Goal: Task Accomplishment & Management: Complete application form

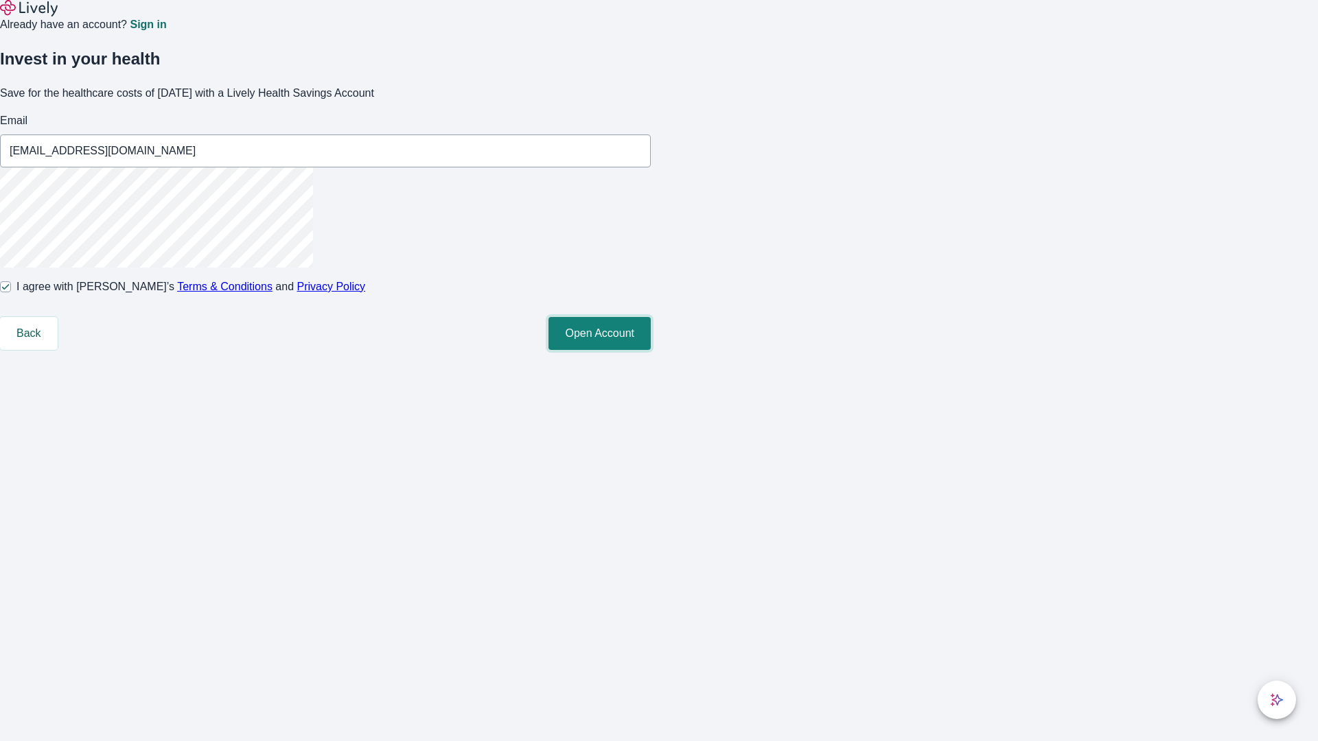
click at [651, 350] on button "Open Account" at bounding box center [599, 333] width 102 height 33
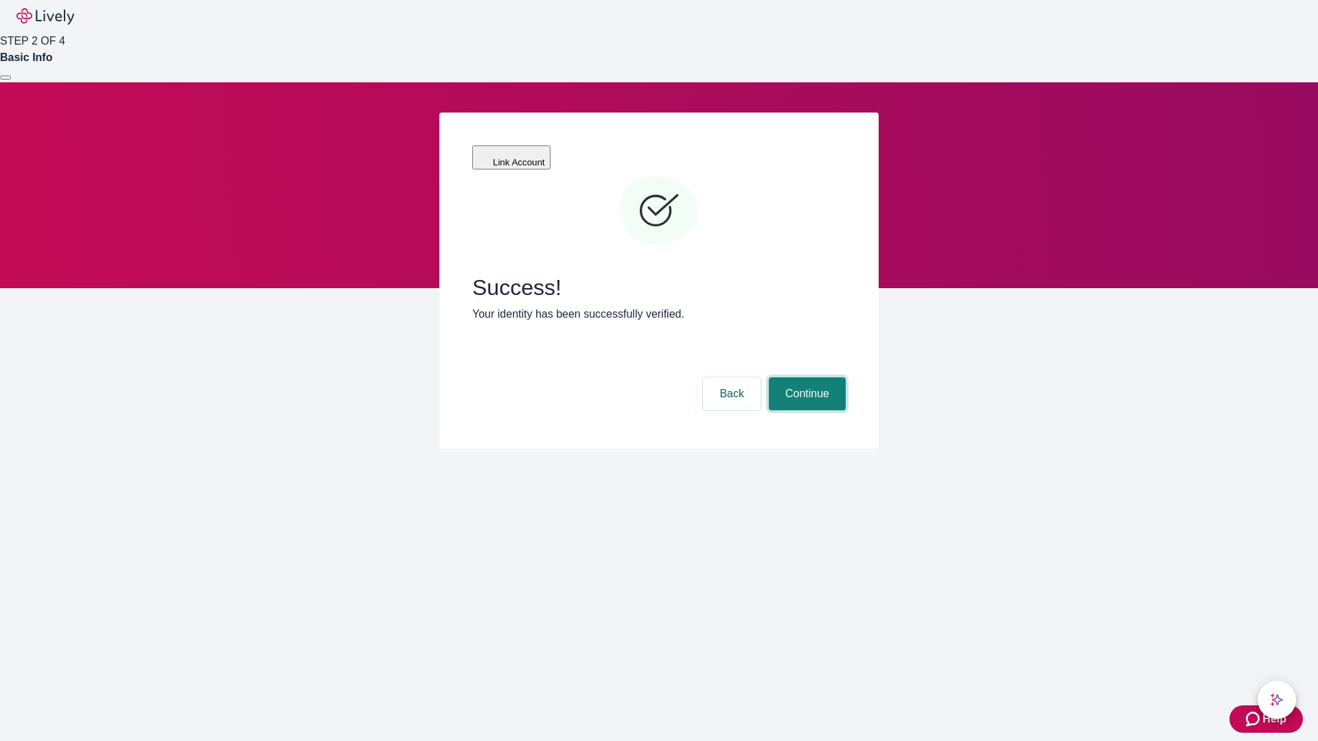
click at [805, 377] on button "Continue" at bounding box center [807, 393] width 77 height 33
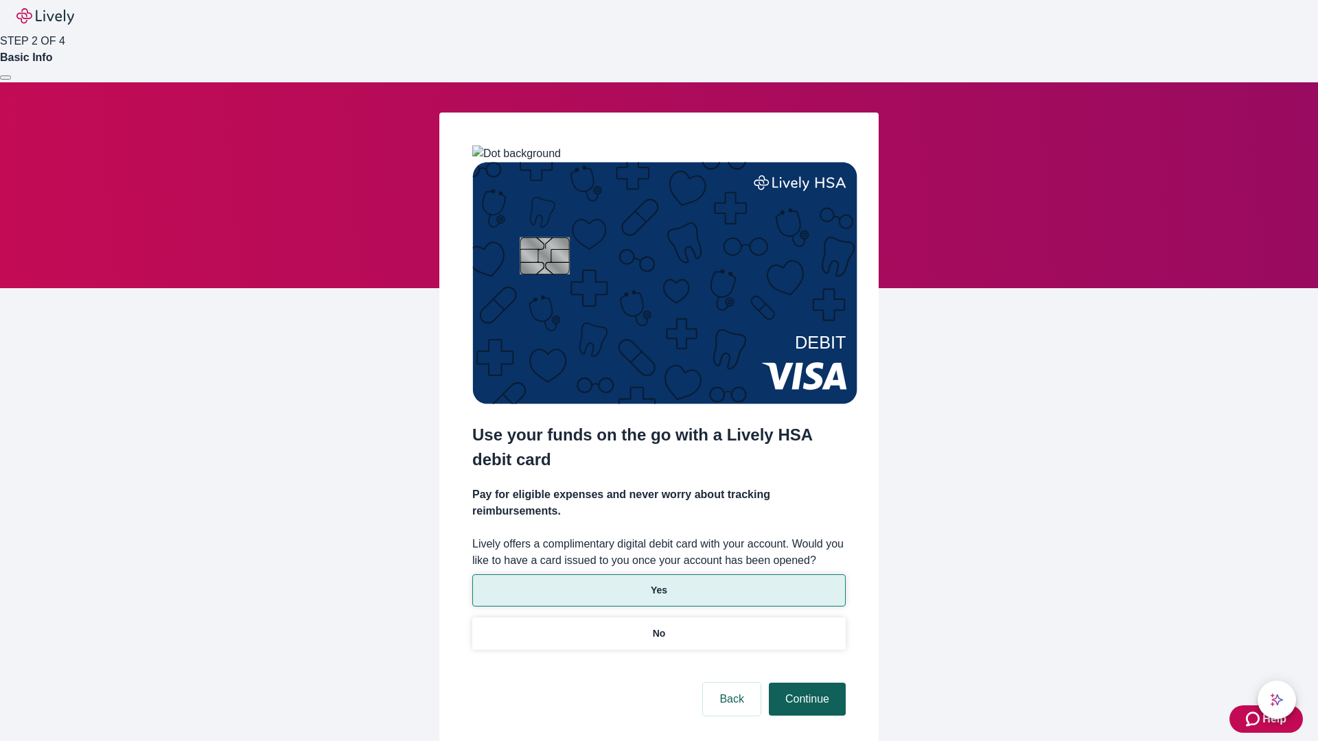
click at [658, 583] on p "Yes" at bounding box center [659, 590] width 16 height 14
click at [805, 683] on button "Continue" at bounding box center [807, 699] width 77 height 33
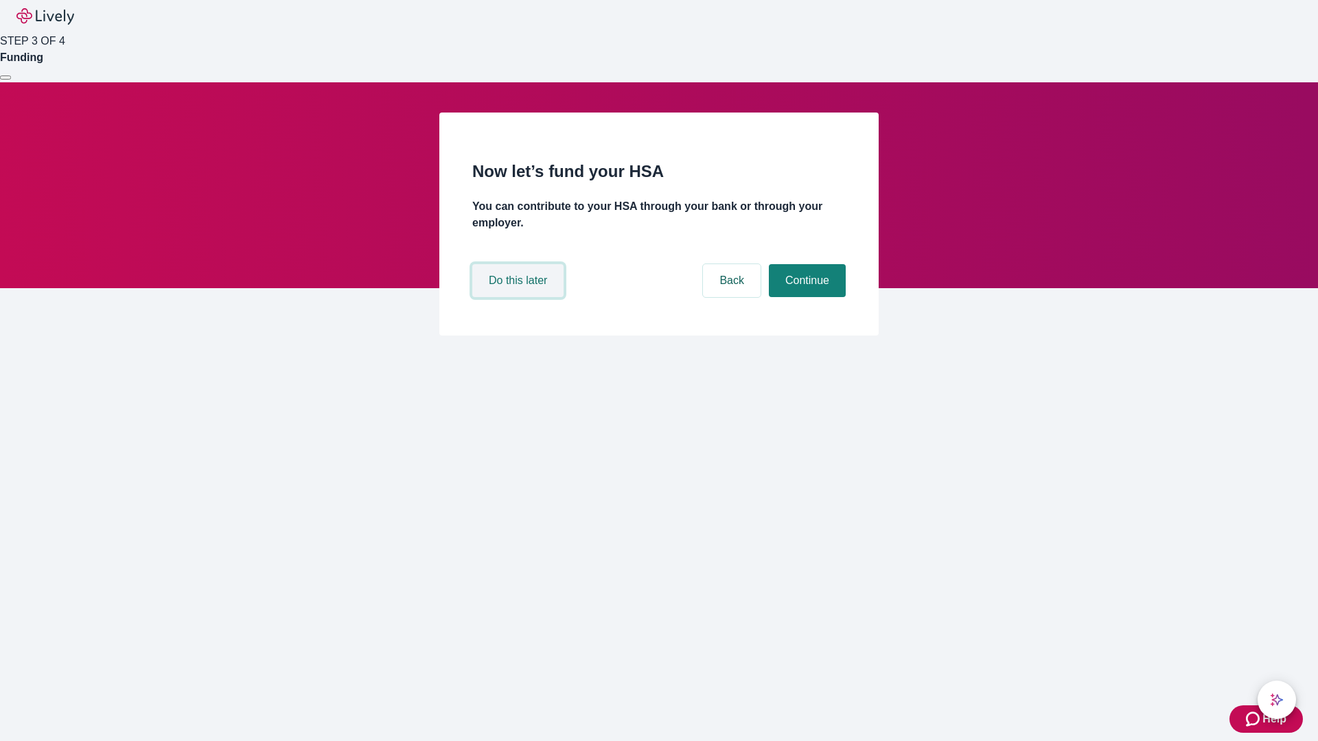
click at [520, 297] on button "Do this later" at bounding box center [517, 280] width 91 height 33
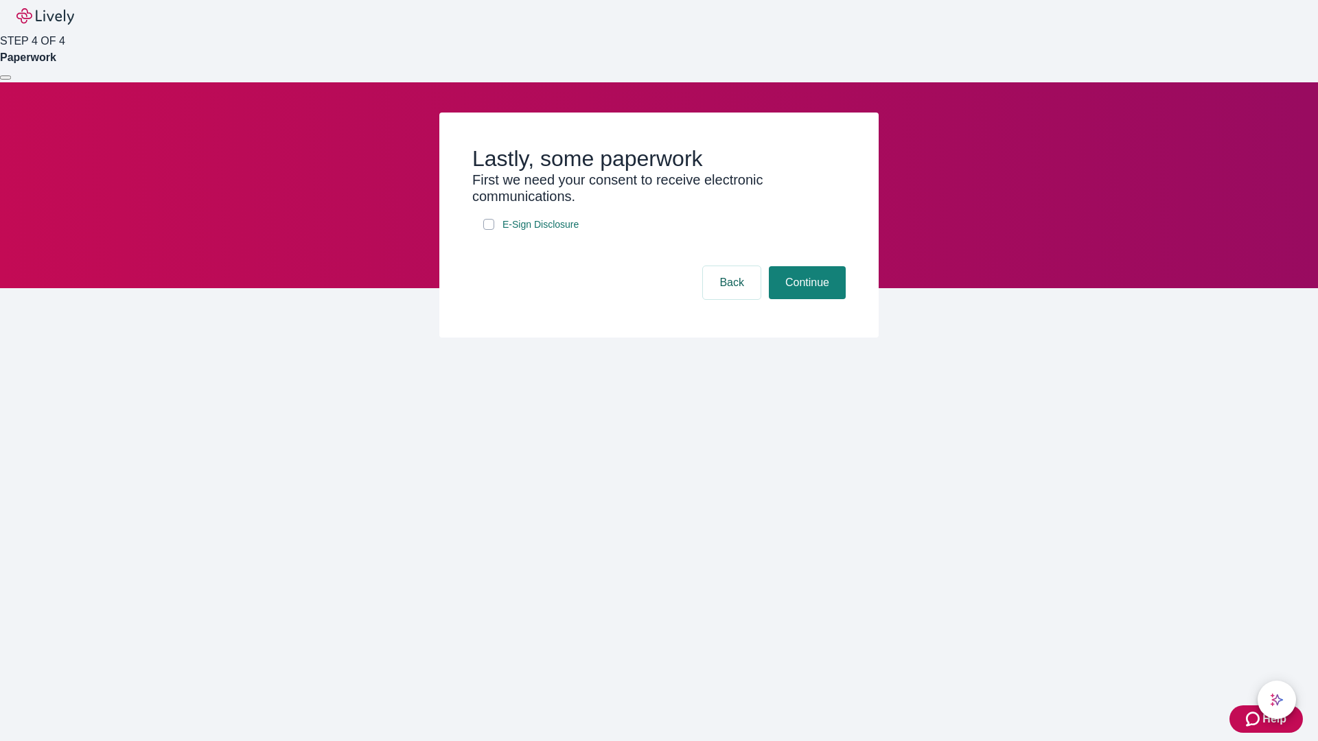
click at [489, 230] on input "E-Sign Disclosure" at bounding box center [488, 224] width 11 height 11
checkbox input "true"
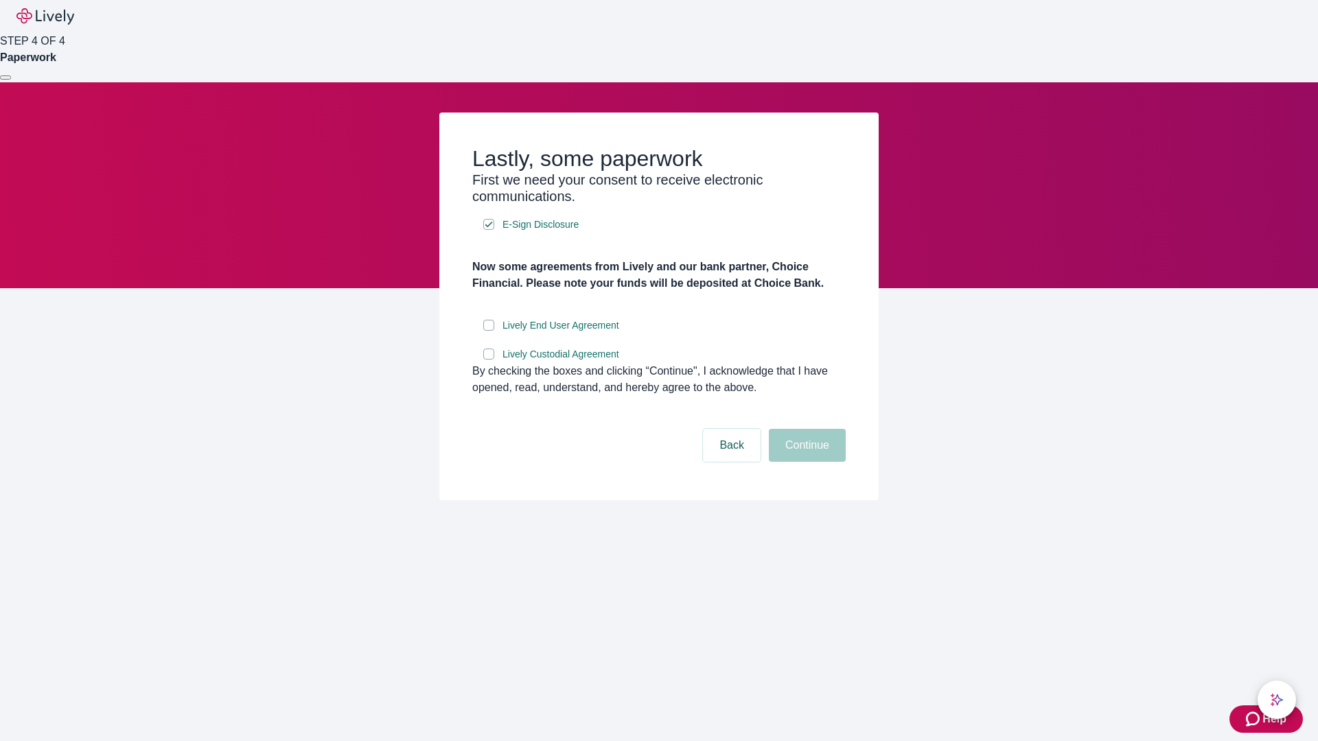
click at [489, 331] on input "Lively End User Agreement" at bounding box center [488, 325] width 11 height 11
checkbox input "true"
click at [489, 360] on input "Lively Custodial Agreement" at bounding box center [488, 354] width 11 height 11
checkbox input "true"
click at [805, 462] on button "Continue" at bounding box center [807, 445] width 77 height 33
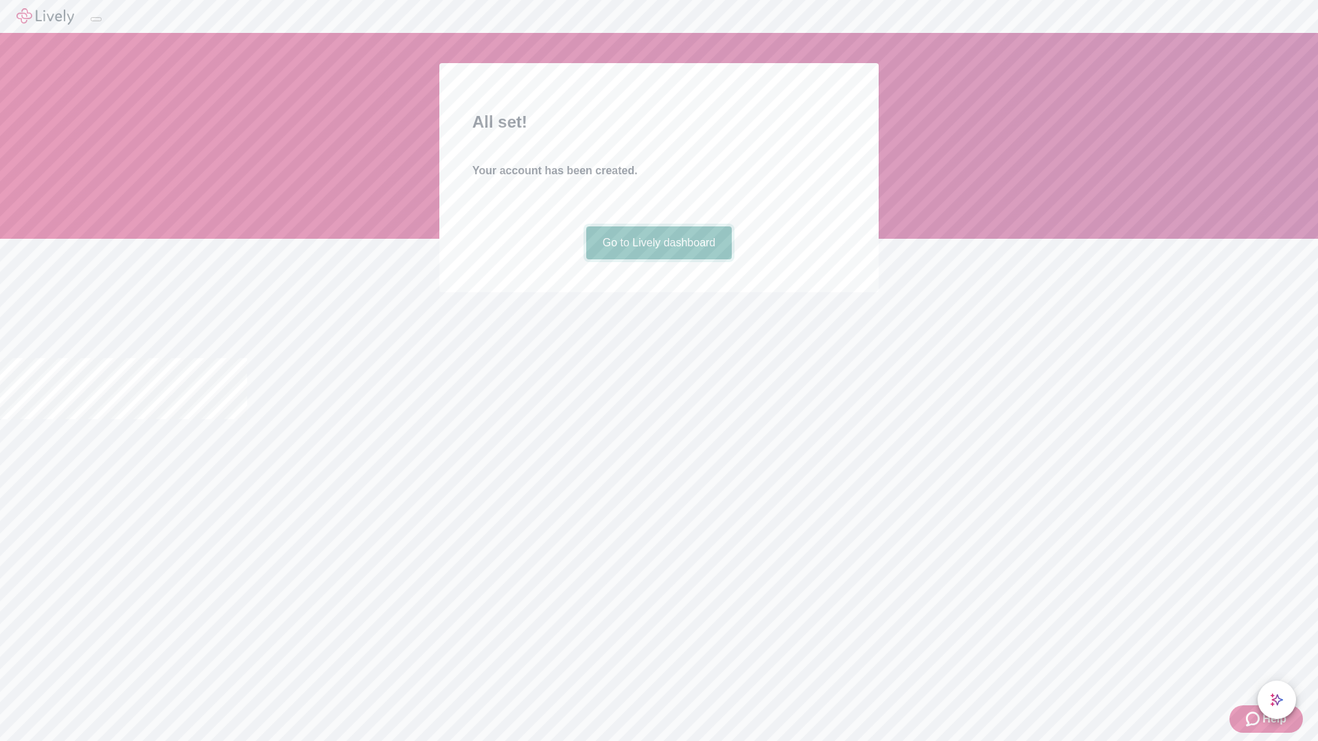
click at [658, 259] on link "Go to Lively dashboard" at bounding box center [659, 242] width 146 height 33
